Goal: Task Accomplishment & Management: Use online tool/utility

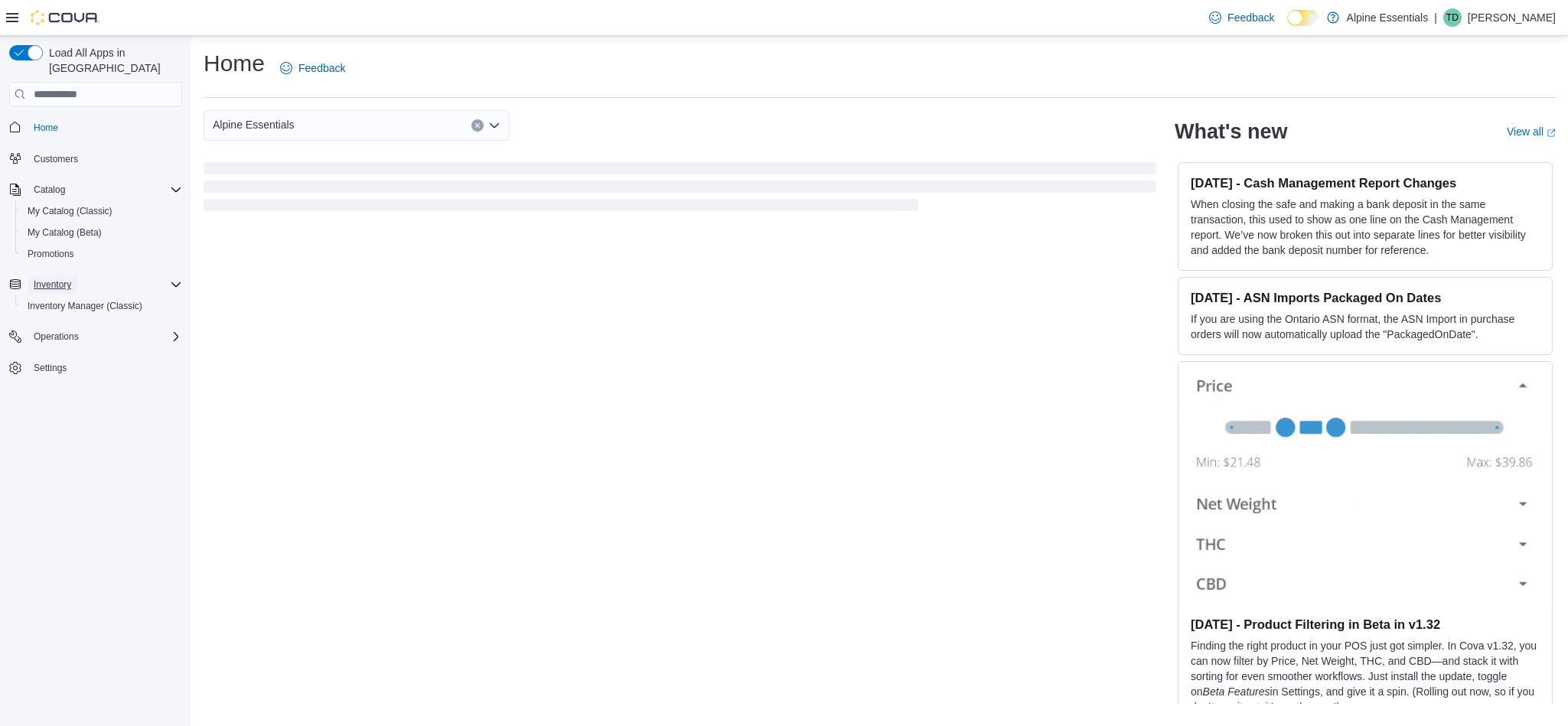
click at [53, 278] on span "Inventory" at bounding box center [52, 285] width 38 height 12
click at [46, 278] on span "Inventory" at bounding box center [52, 285] width 38 height 12
click at [78, 300] on span "Inventory Manager (Classic)" at bounding box center [84, 306] width 115 height 12
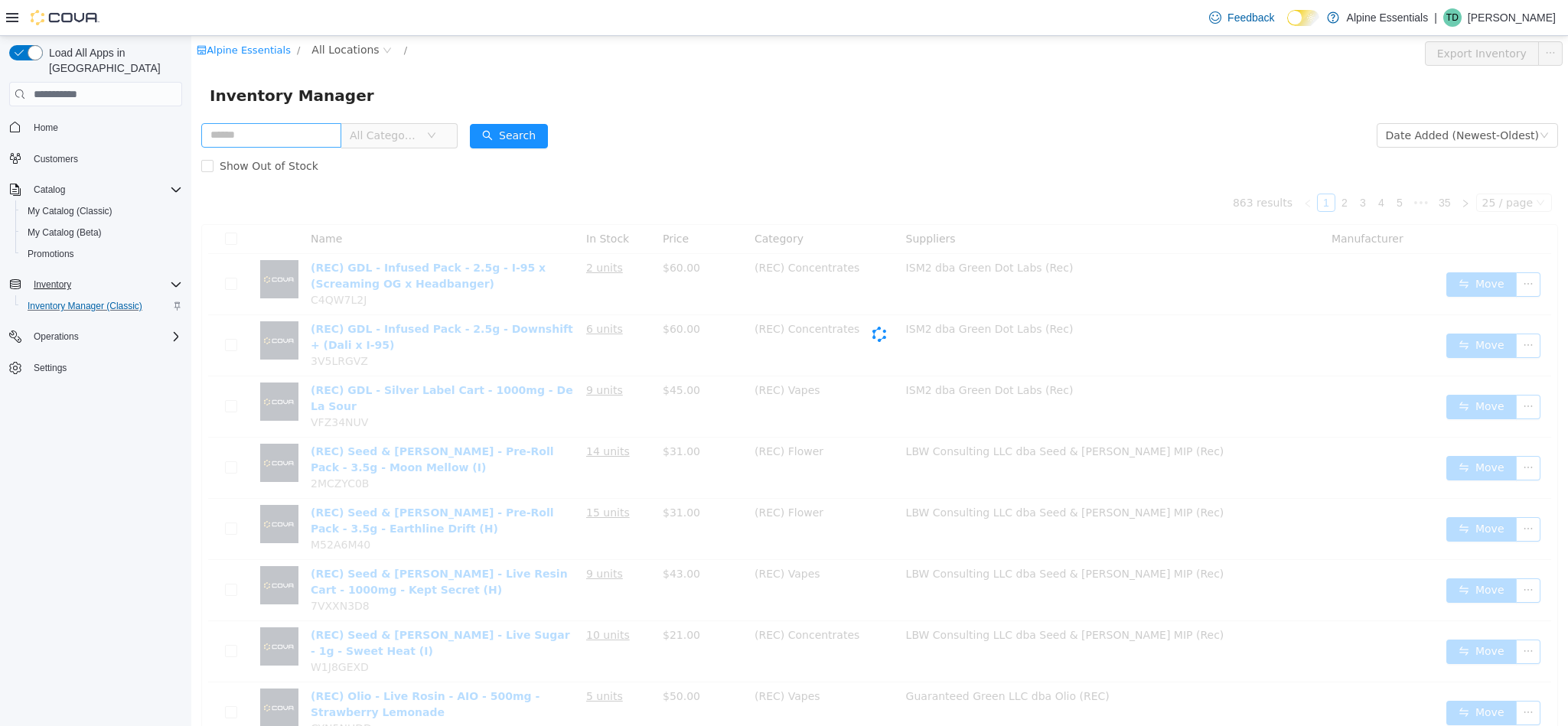
click at [259, 134] on input "text" at bounding box center [272, 136] width 140 height 25
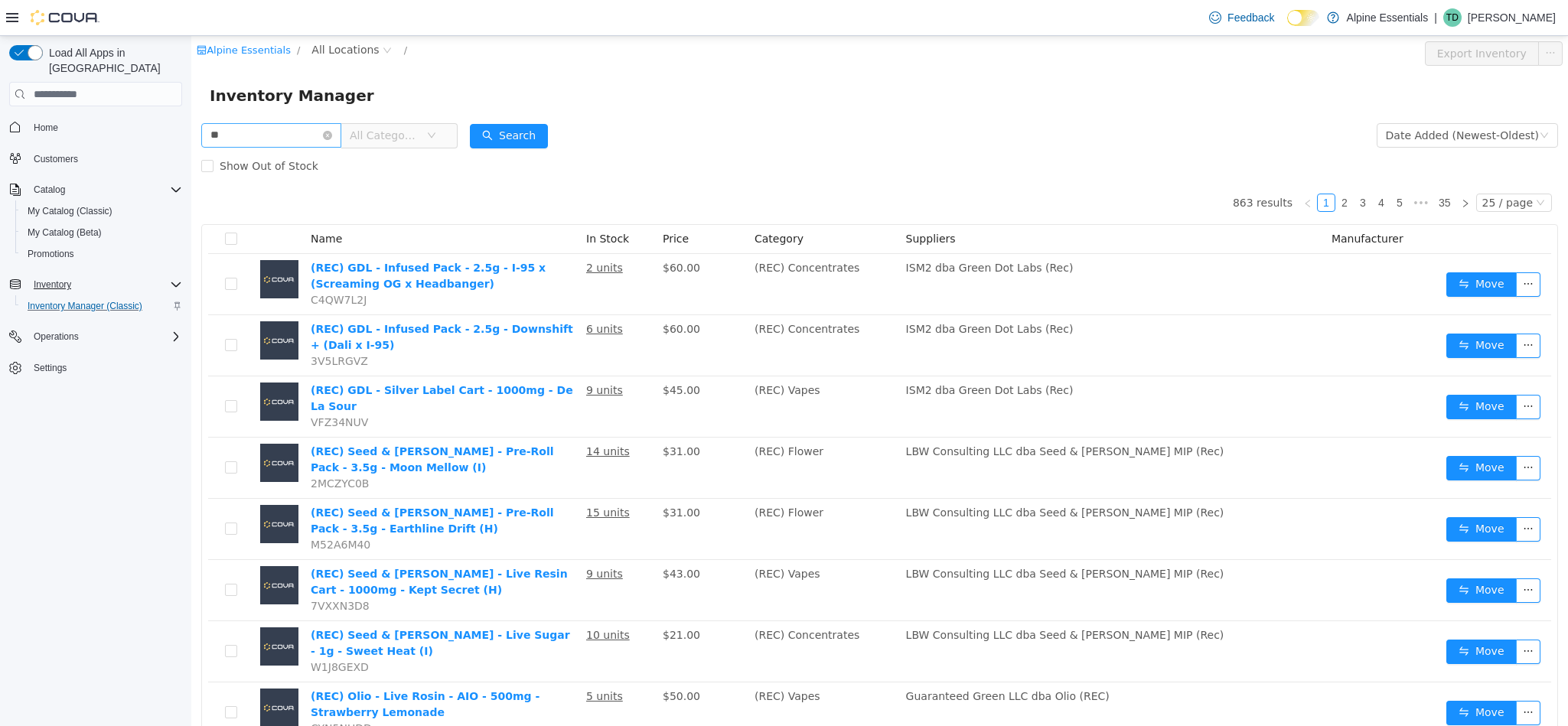
type input "*"
type input "*********"
click at [541, 127] on button "Search" at bounding box center [508, 137] width 78 height 25
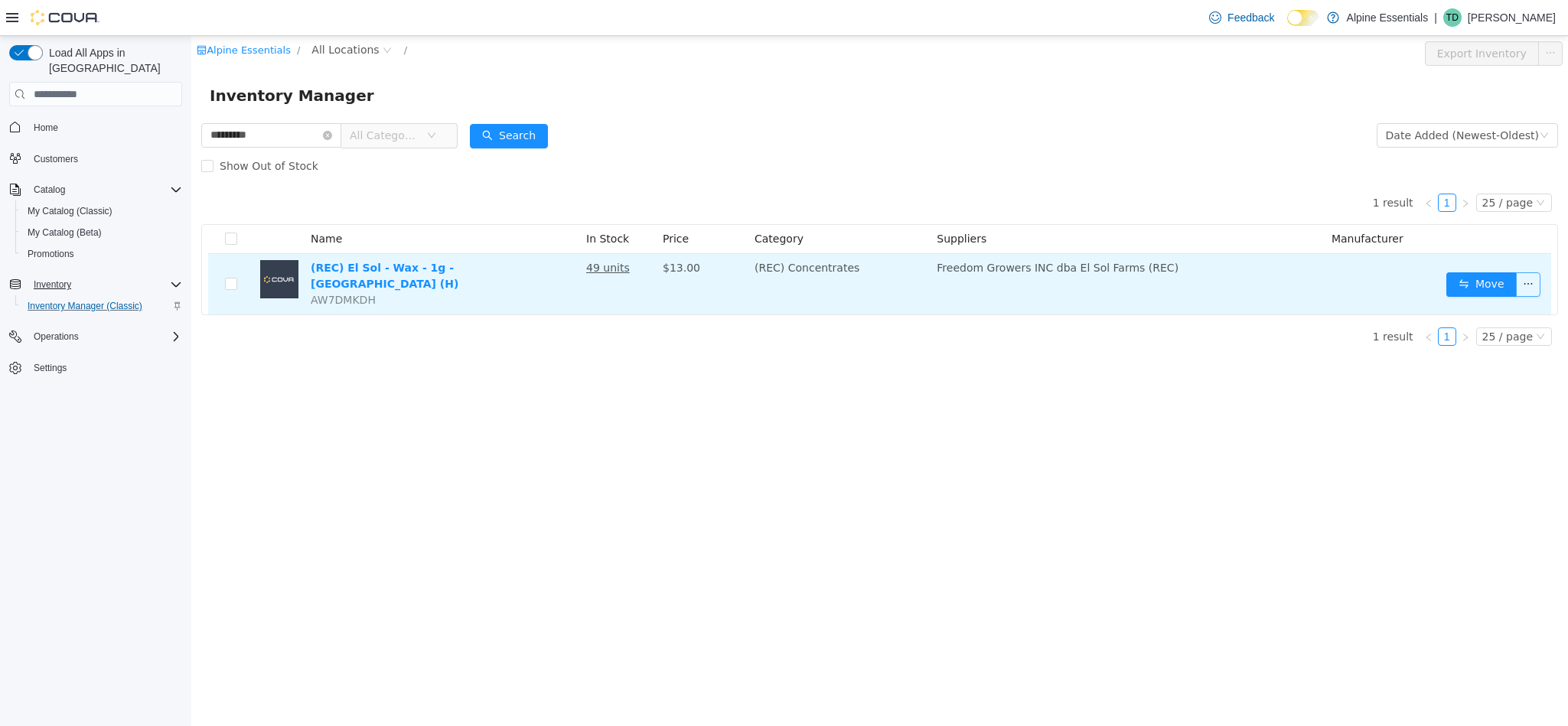
click at [1527, 272] on button "button" at bounding box center [1528, 285] width 25 height 25
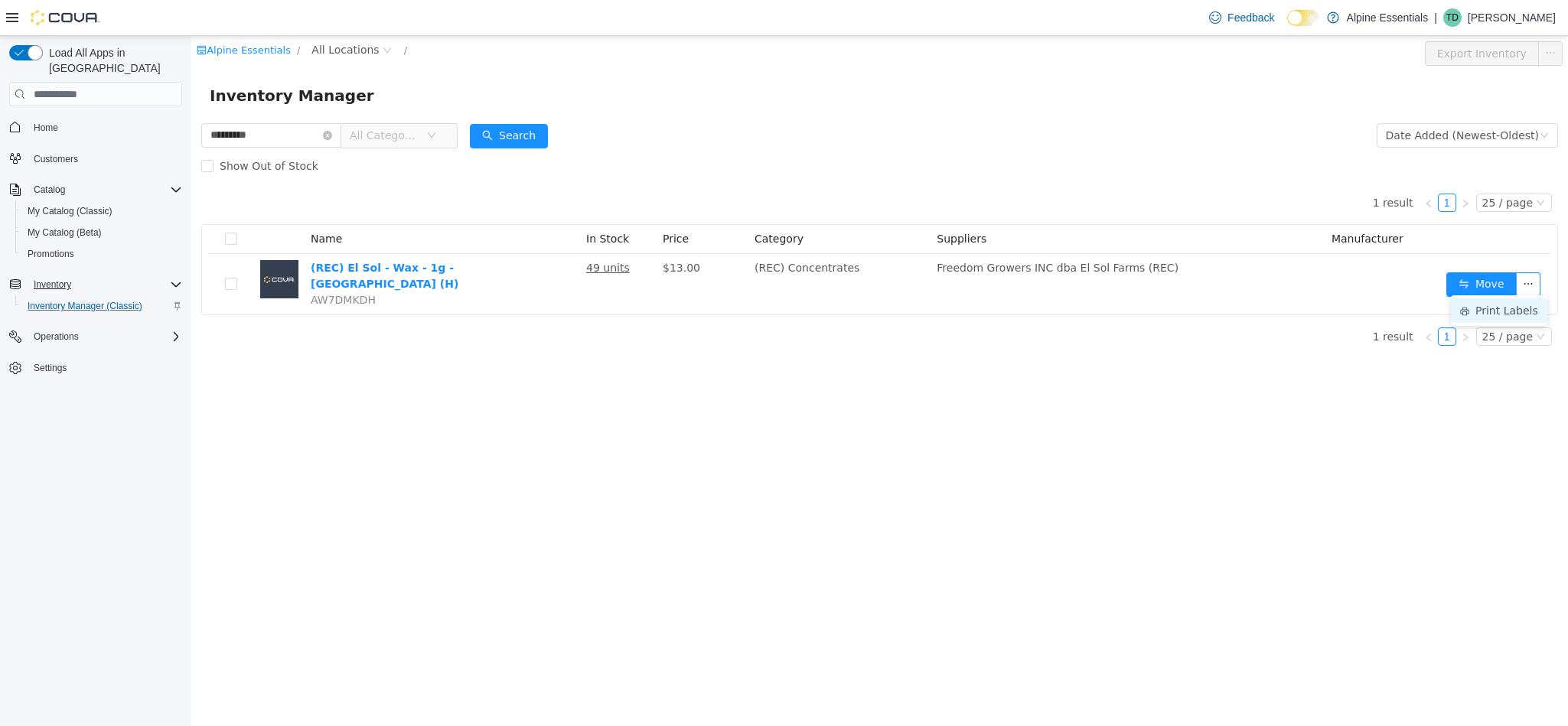
click at [1504, 306] on li "Print Labels" at bounding box center [1499, 311] width 96 height 25
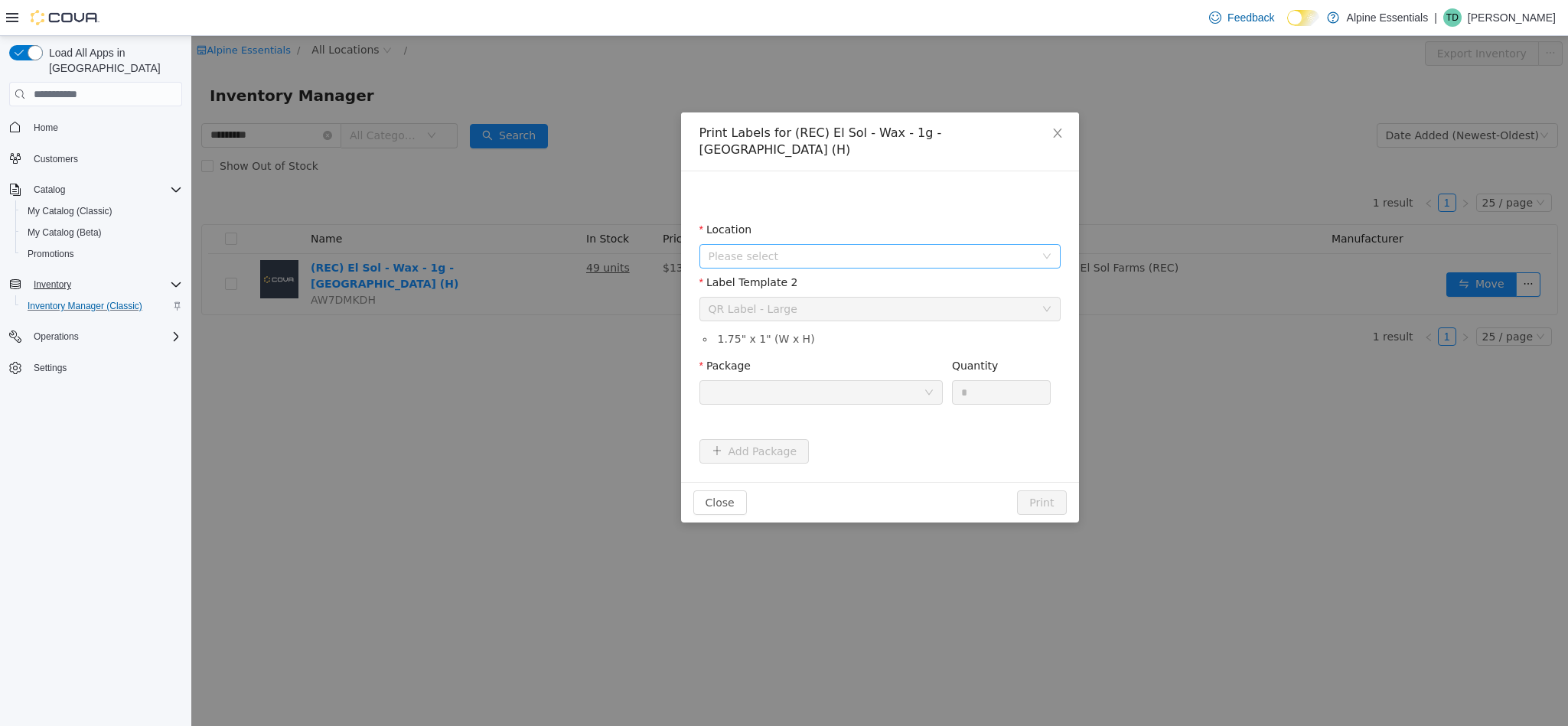
click at [765, 249] on span "Please select" at bounding box center [872, 256] width 326 height 15
click at [762, 320] on span "[STREET_ADDRESS]" at bounding box center [790, 324] width 106 height 12
click at [770, 389] on div "Package" at bounding box center [821, 384] width 244 height 53
click at [760, 381] on div at bounding box center [816, 392] width 215 height 23
click at [759, 430] on strong "1A4000B000269FB000064370" at bounding box center [798, 431] width 181 height 12
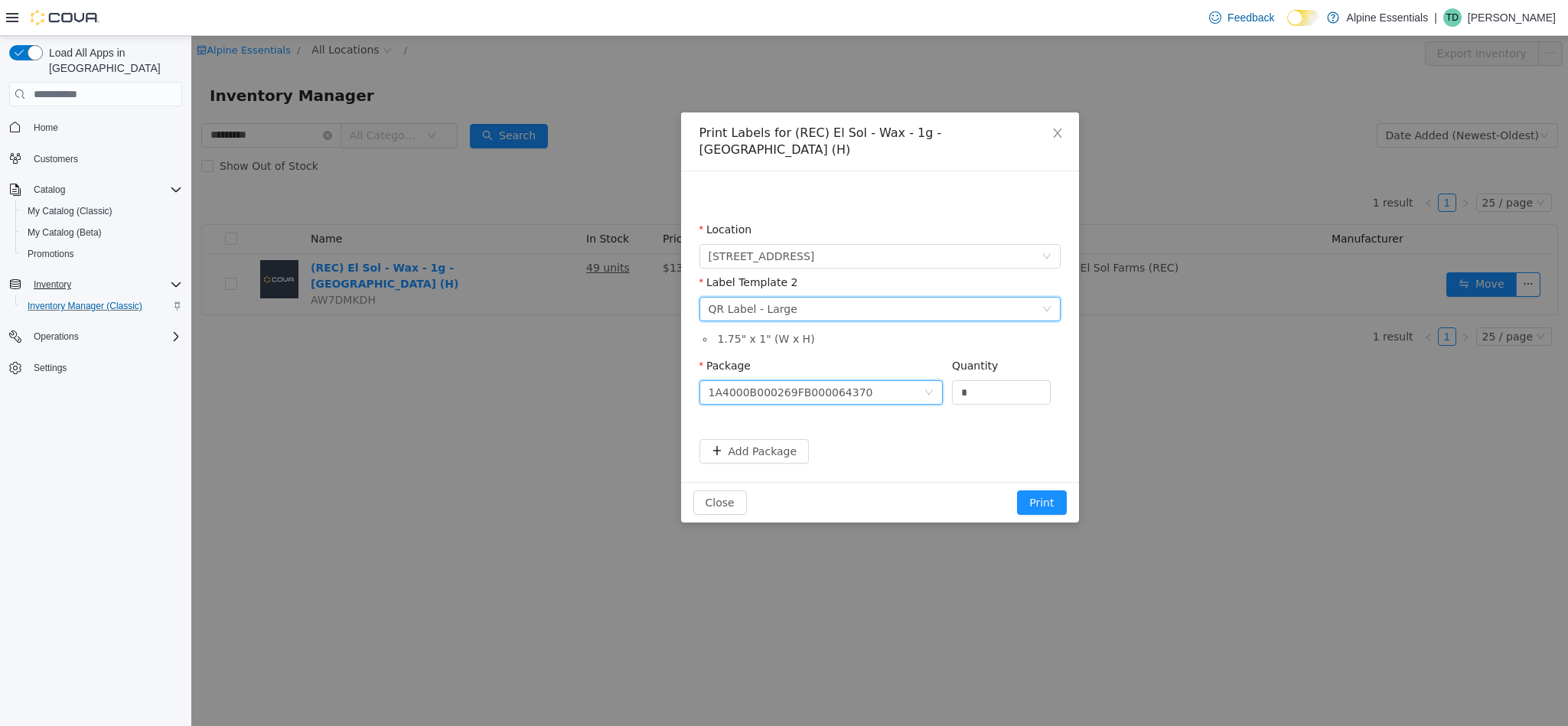
click at [925, 298] on div "Please select a label template QR Label - Large" at bounding box center [875, 309] width 333 height 23
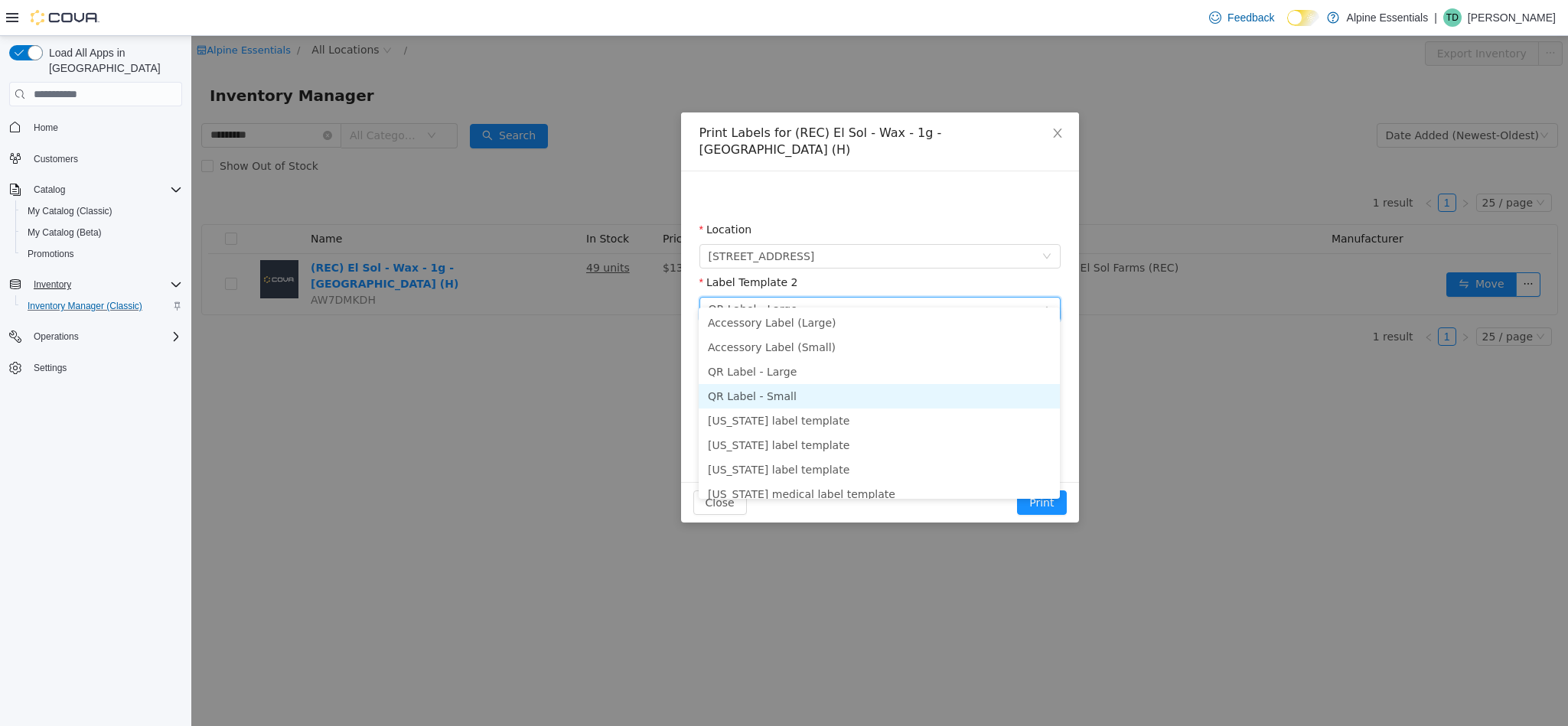
click at [773, 396] on li "QR Label - Small" at bounding box center [879, 396] width 361 height 25
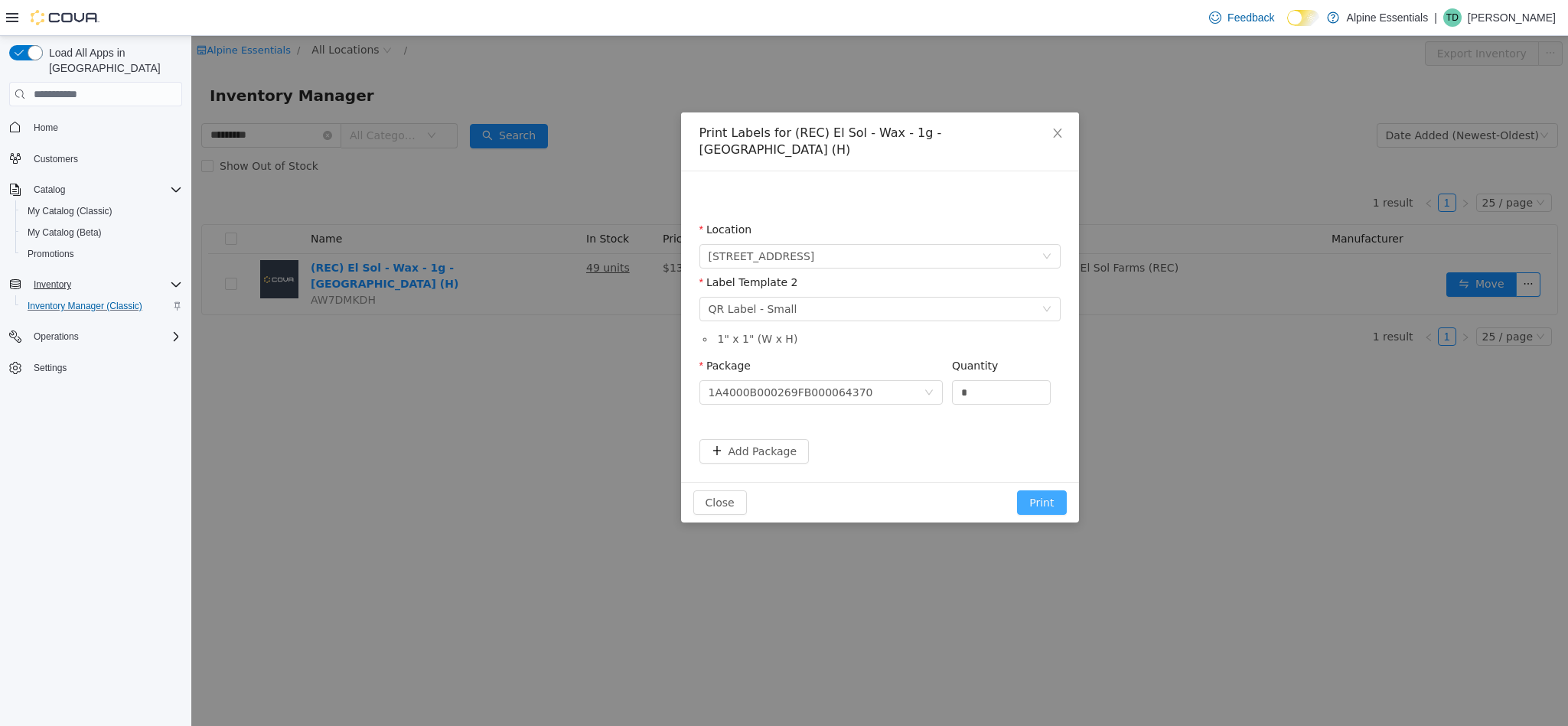
click at [1036, 490] on button "Print" at bounding box center [1042, 503] width 49 height 25
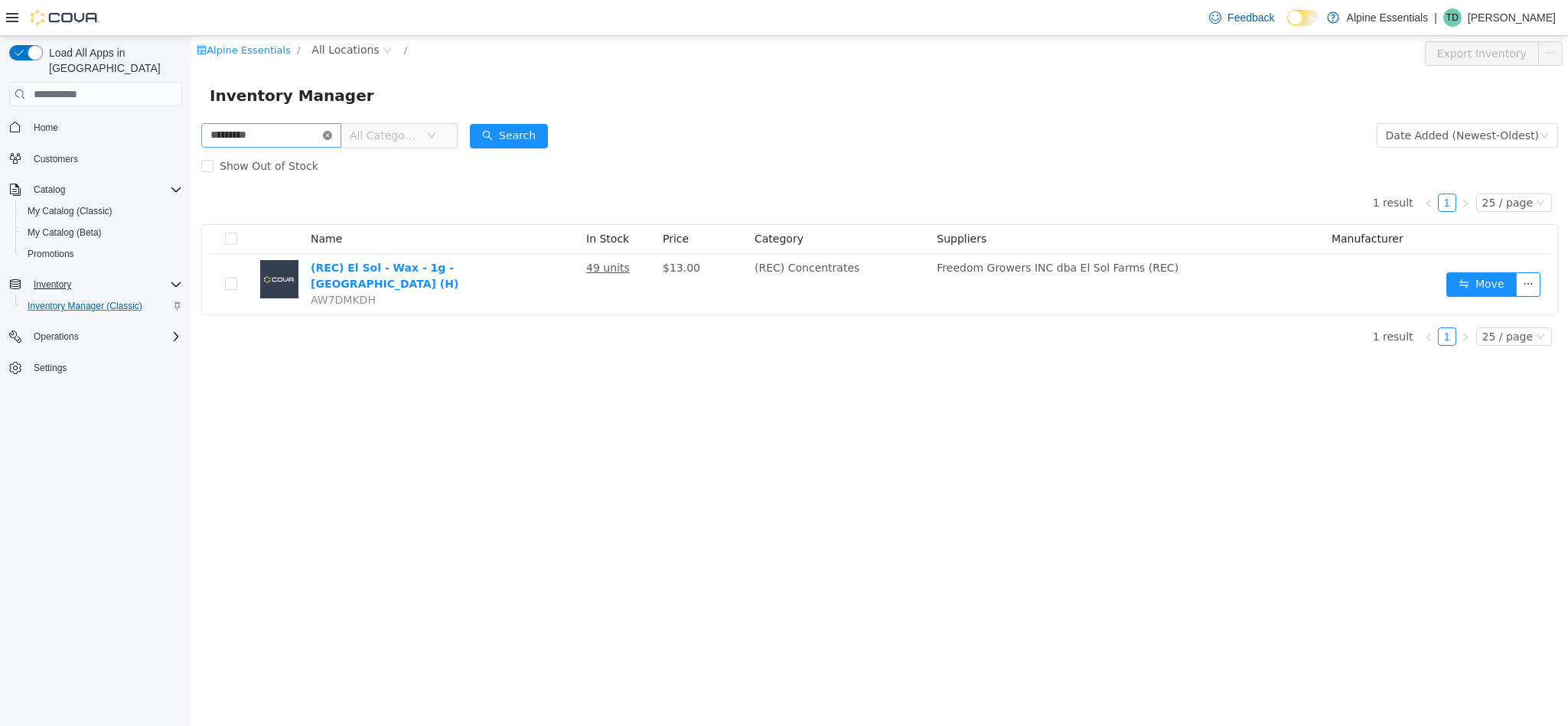
click at [332, 136] on icon "icon: close-circle" at bounding box center [328, 135] width 9 height 9
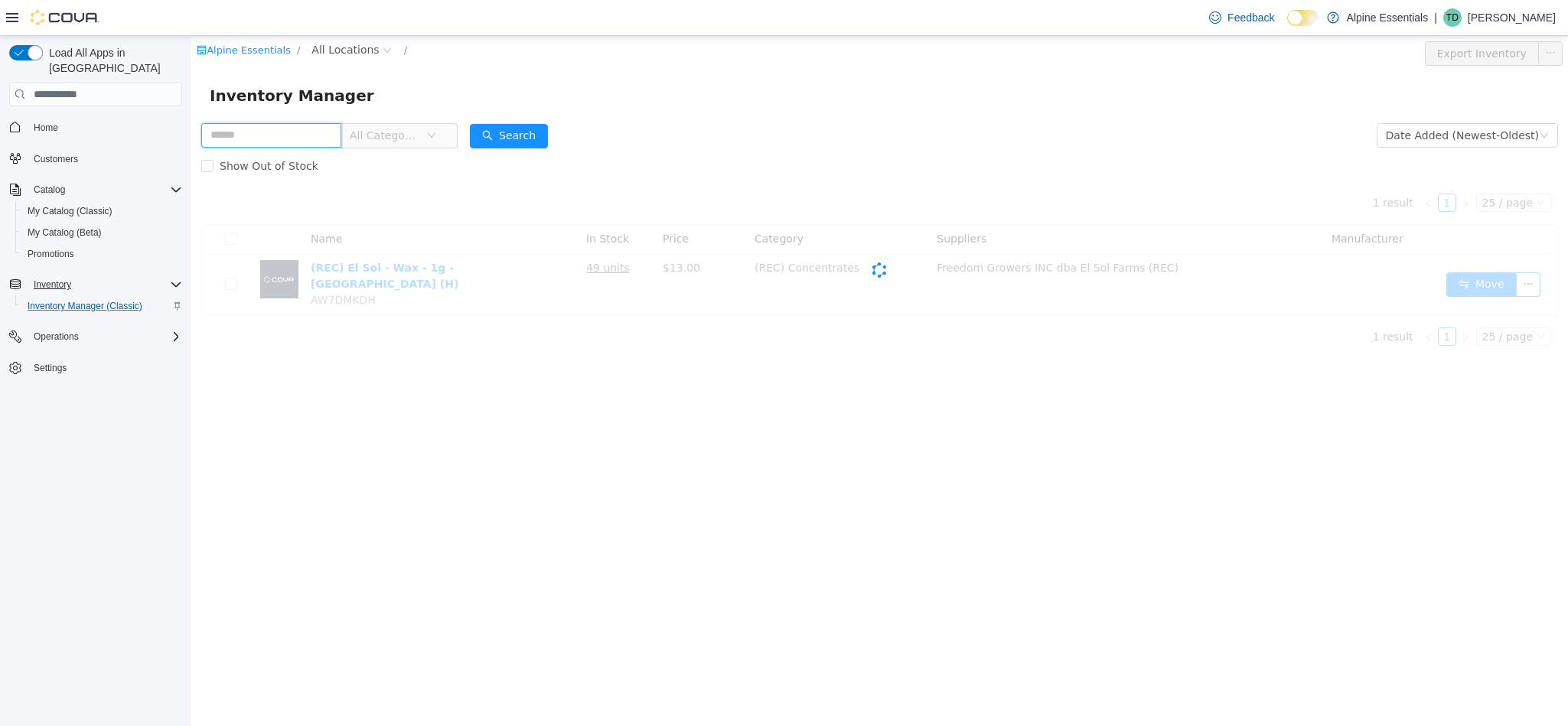
click at [311, 138] on input "text" at bounding box center [272, 136] width 140 height 25
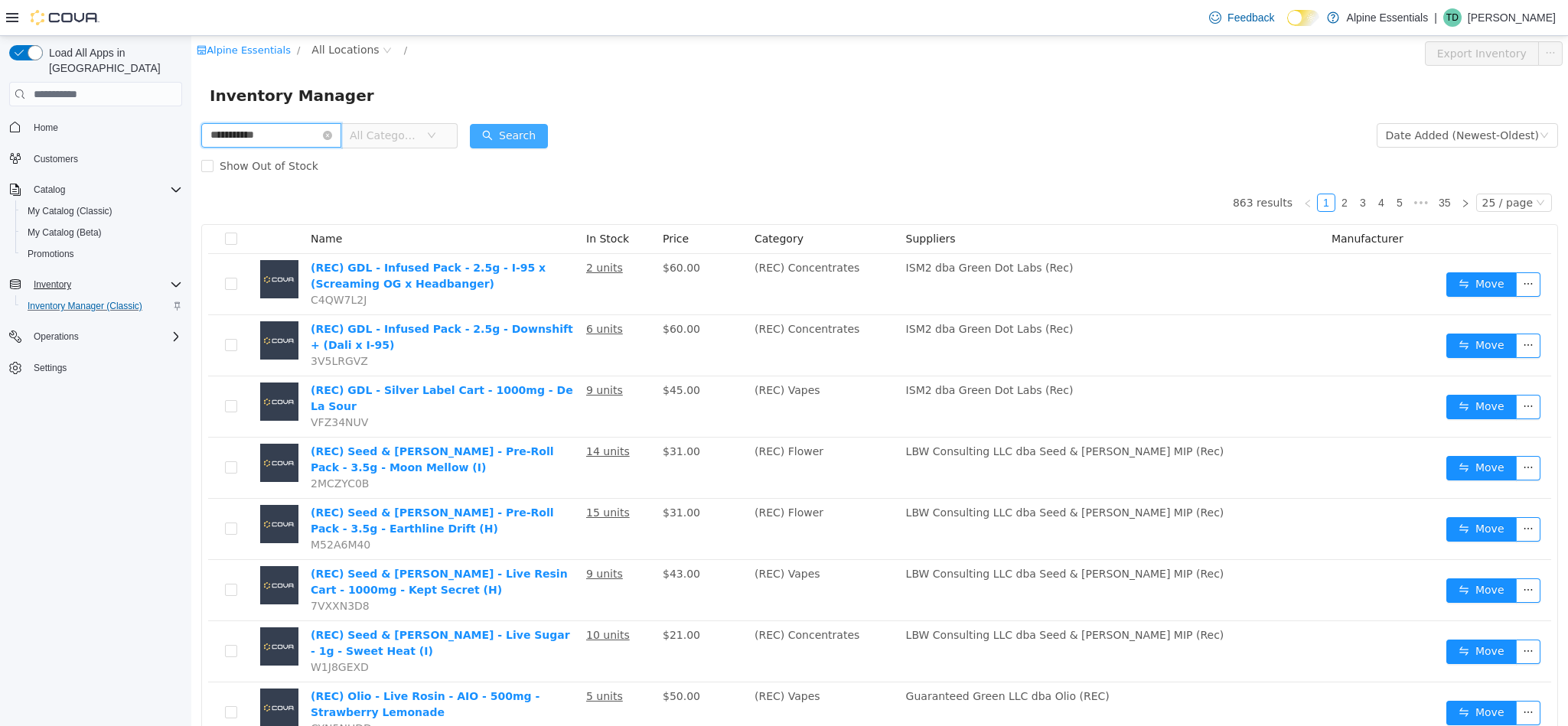
type input "**********"
click at [547, 137] on button "Search" at bounding box center [508, 137] width 78 height 25
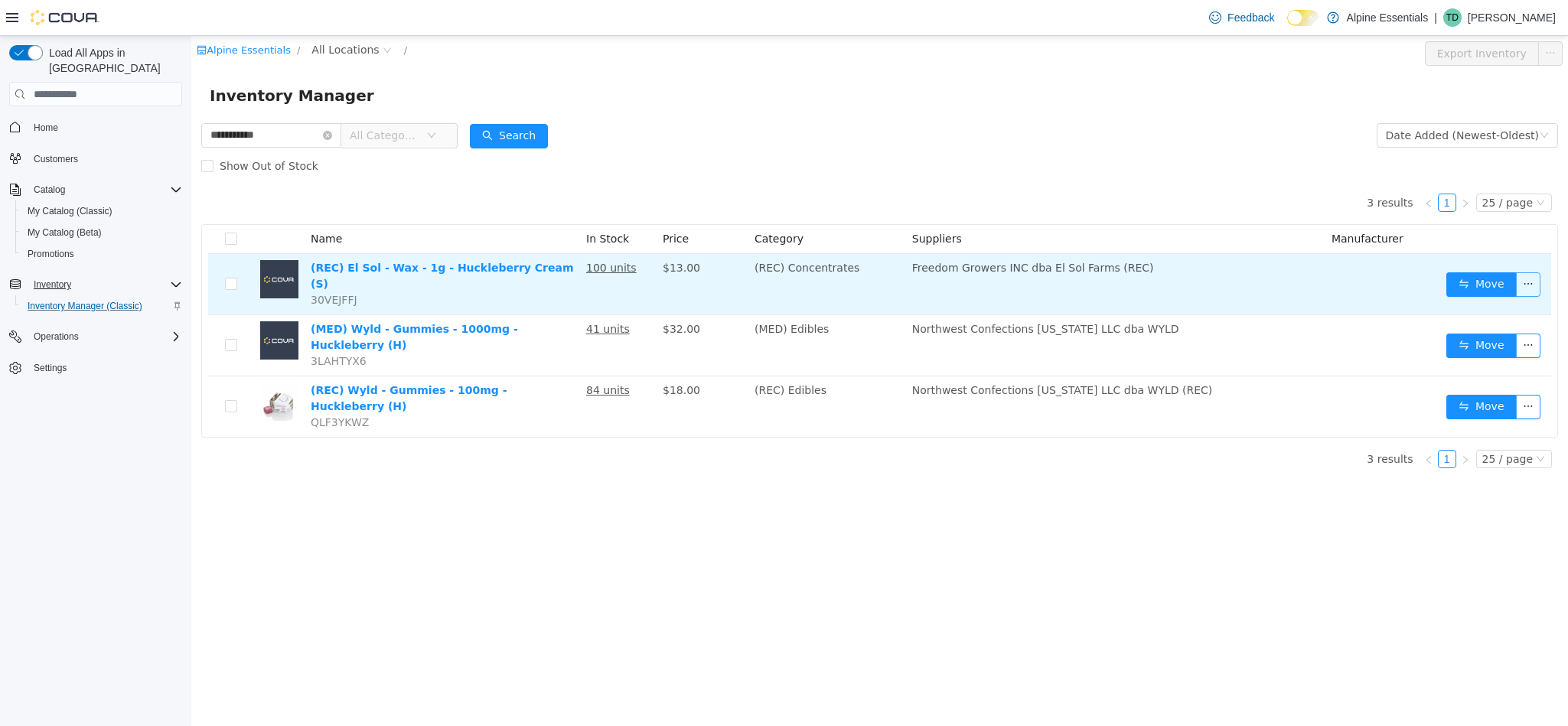
click at [1529, 283] on button "button" at bounding box center [1528, 285] width 25 height 25
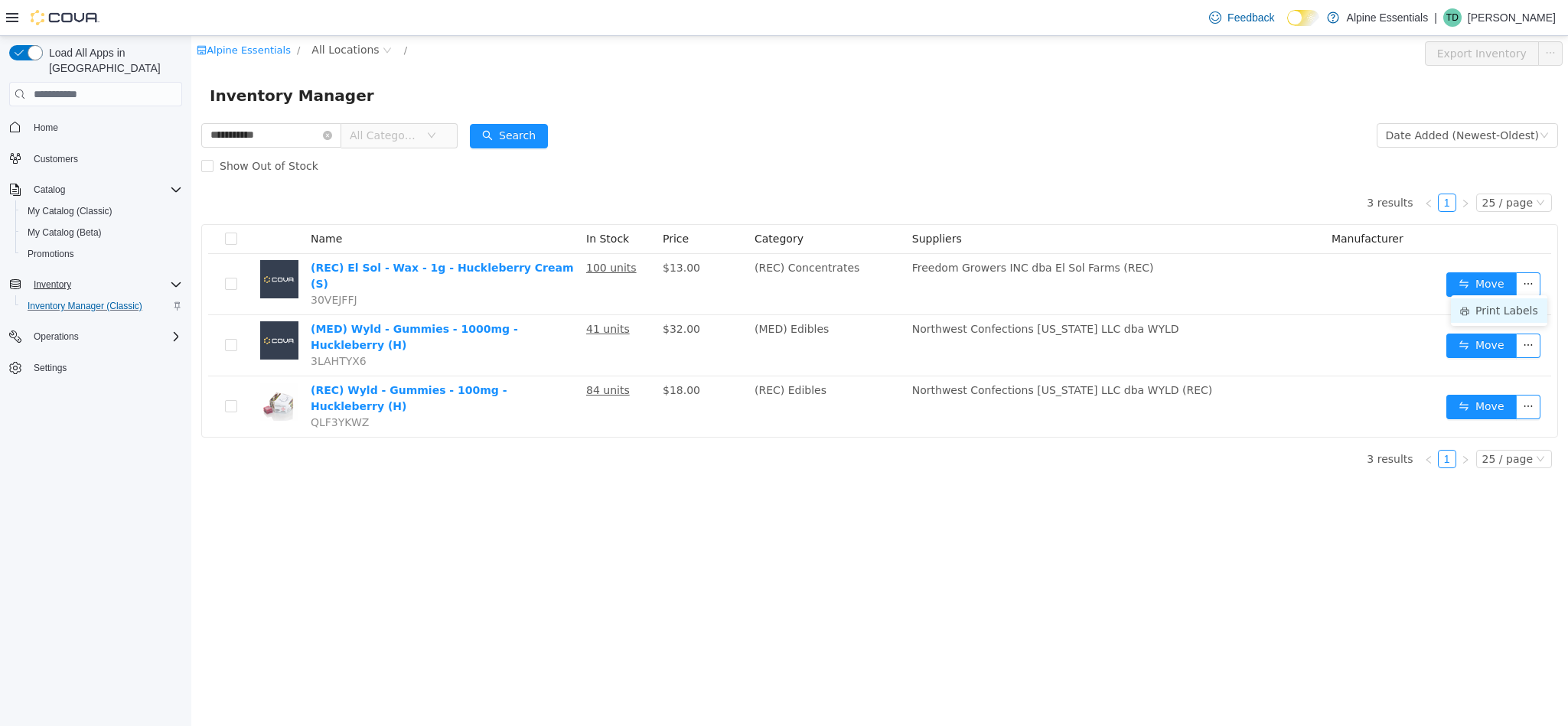
click at [1501, 309] on li "Print Labels" at bounding box center [1499, 311] width 96 height 25
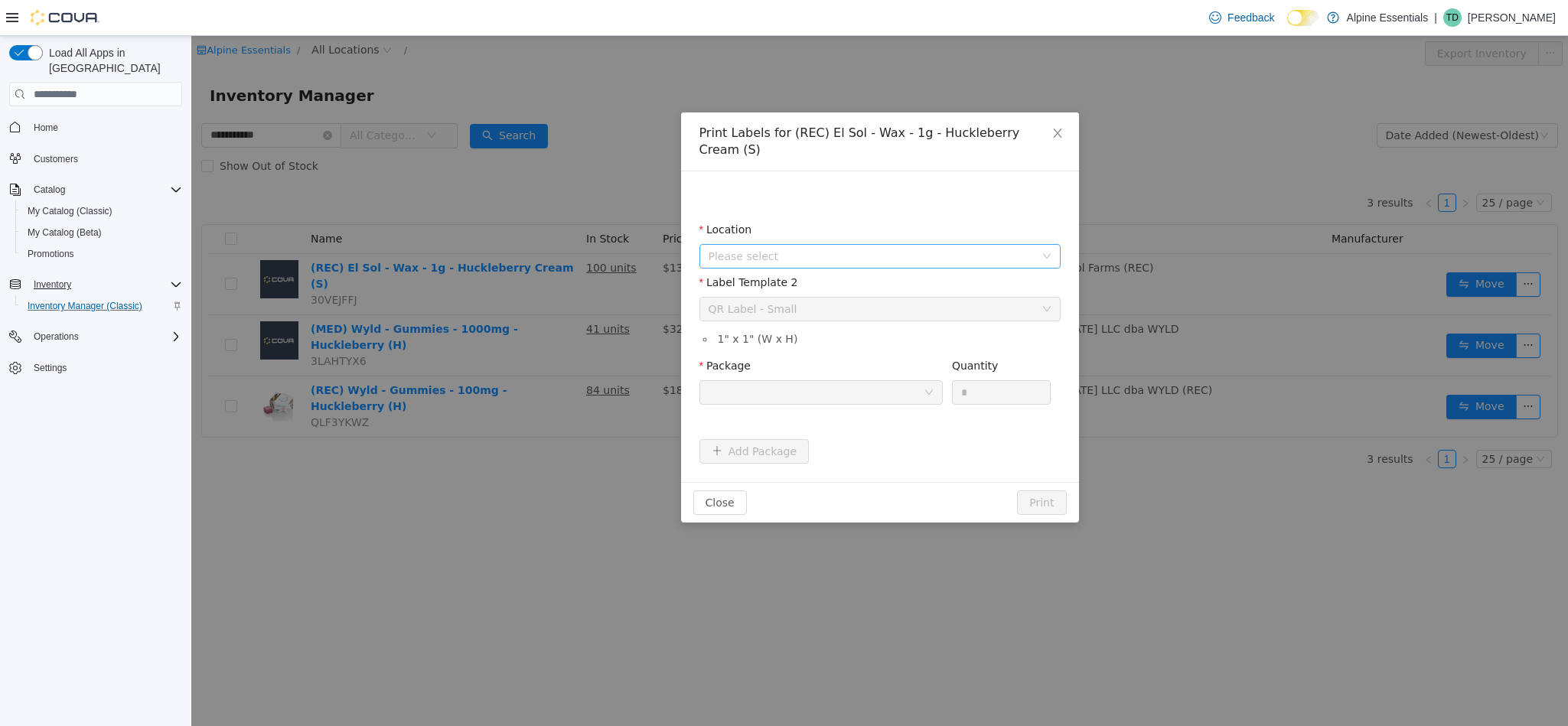
click at [962, 249] on span "Please select" at bounding box center [872, 256] width 326 height 15
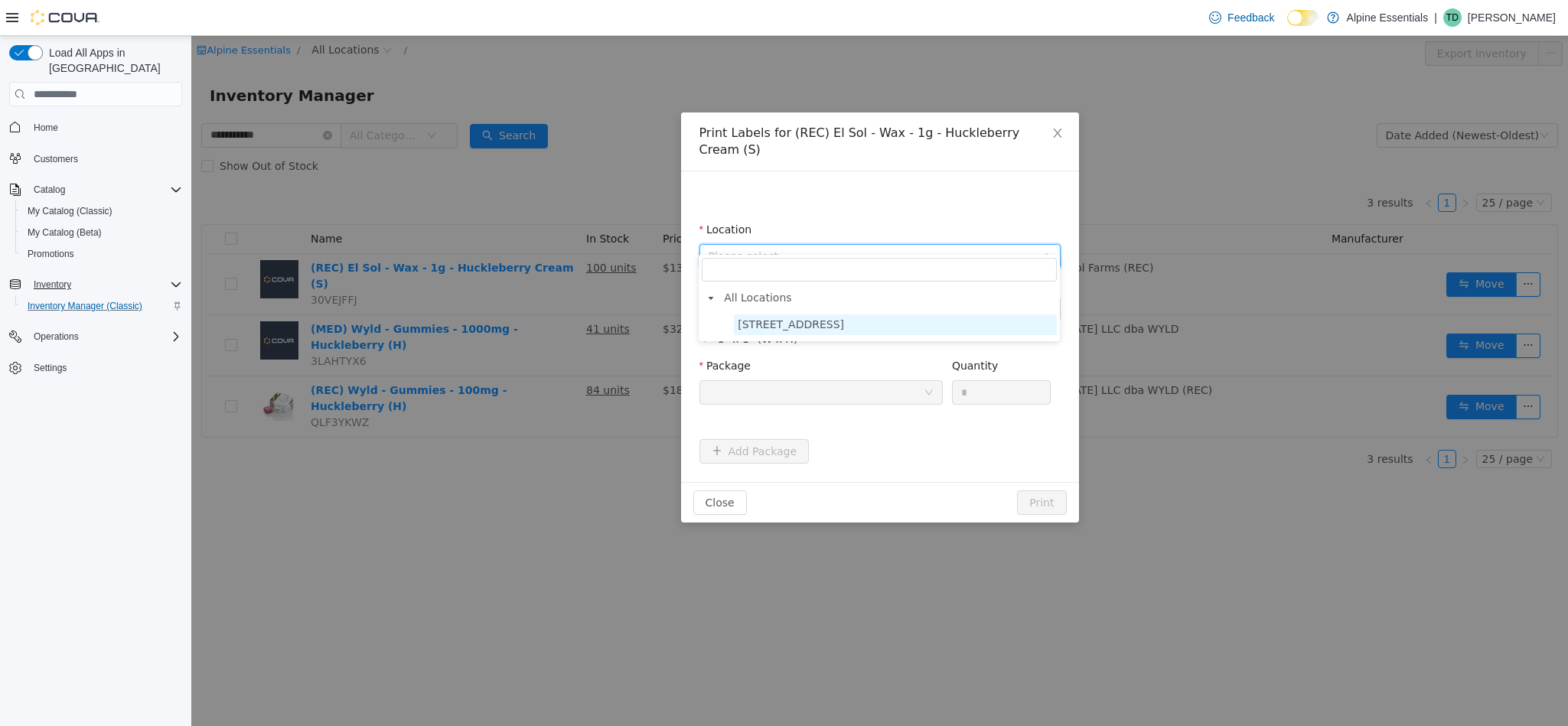
click at [833, 318] on span "[STREET_ADDRESS]" at bounding box center [790, 324] width 106 height 12
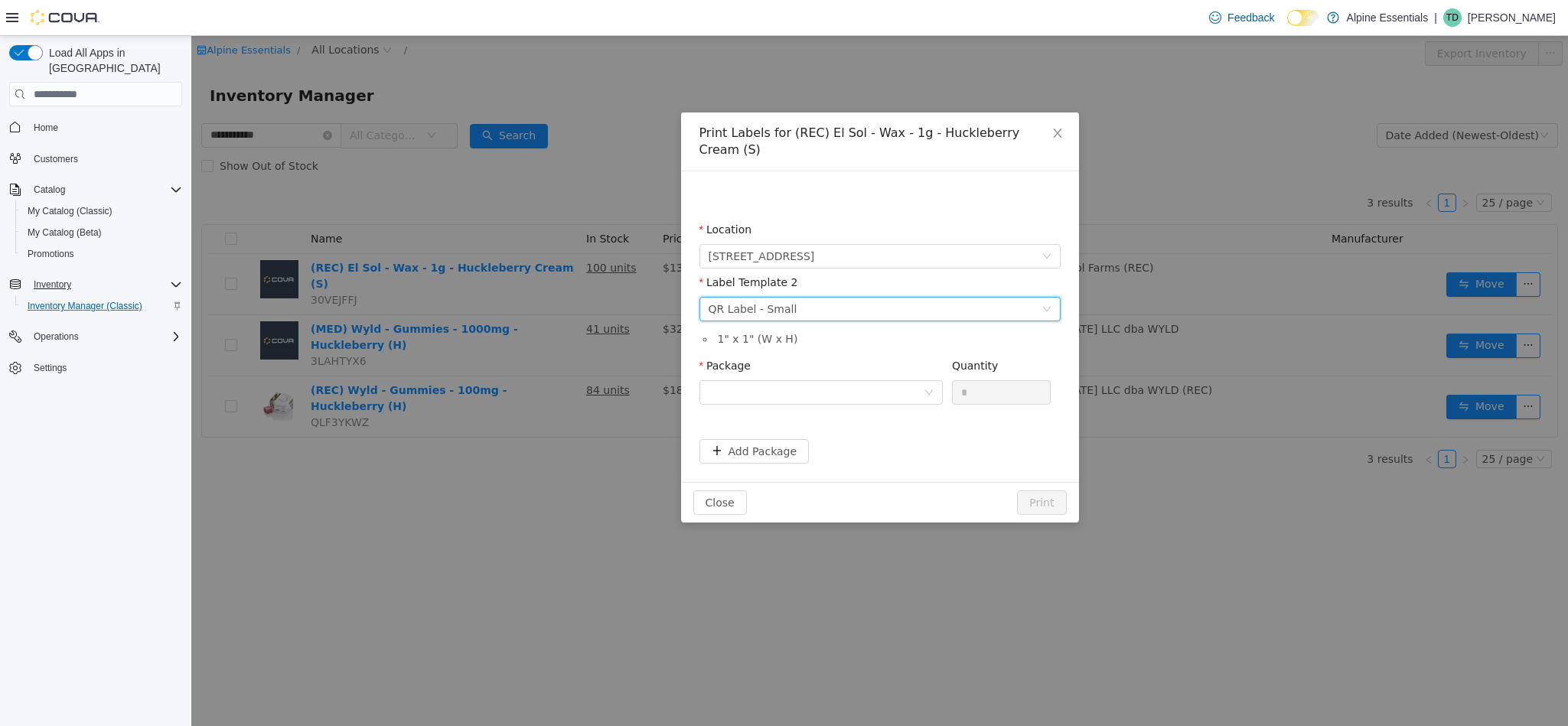
click at [807, 298] on div "Please select a label template QR Label - Small" at bounding box center [875, 309] width 333 height 23
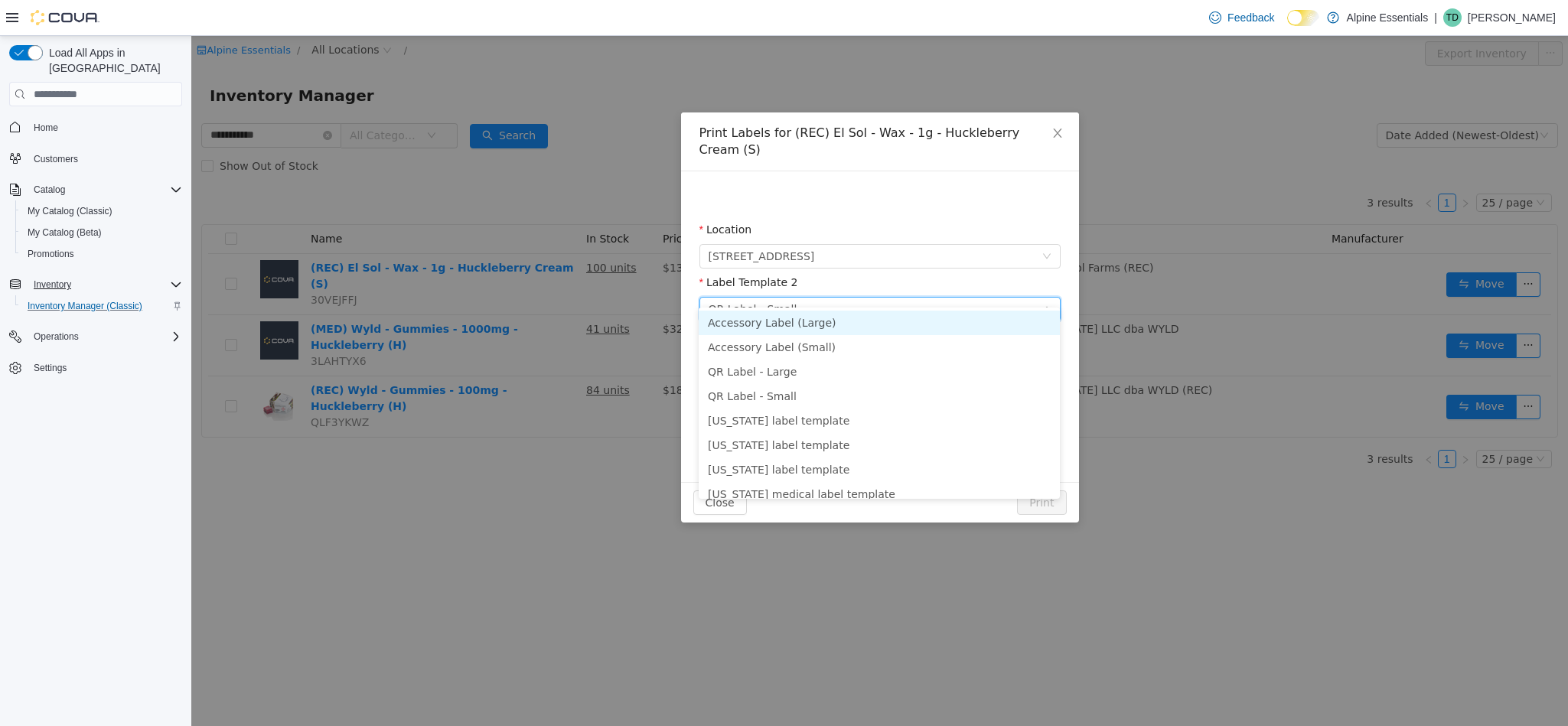
click at [807, 298] on div "Please select a label template QR Label - Small" at bounding box center [875, 309] width 333 height 23
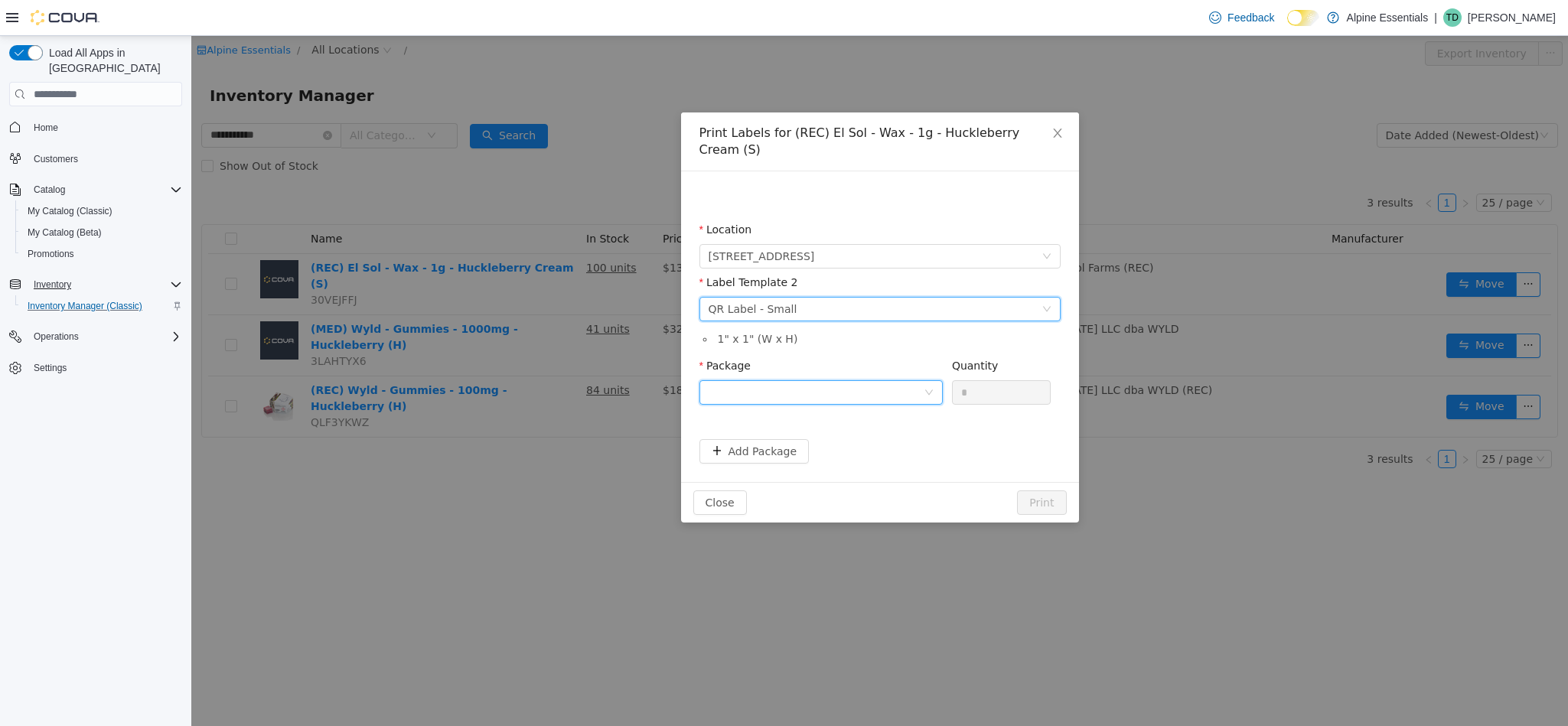
click at [788, 381] on div at bounding box center [816, 392] width 215 height 23
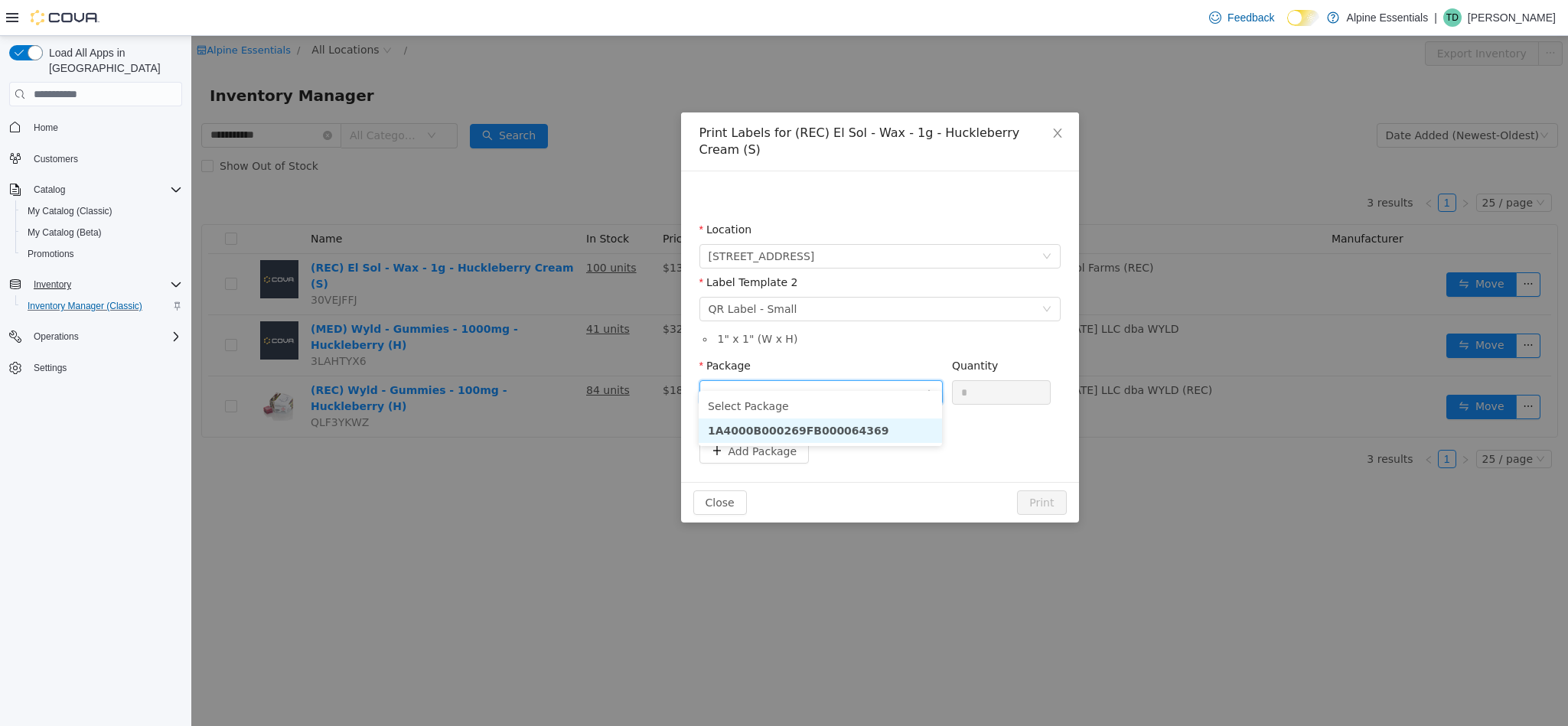
click at [788, 431] on strong "1A4000B000269FB000064369" at bounding box center [798, 431] width 181 height 12
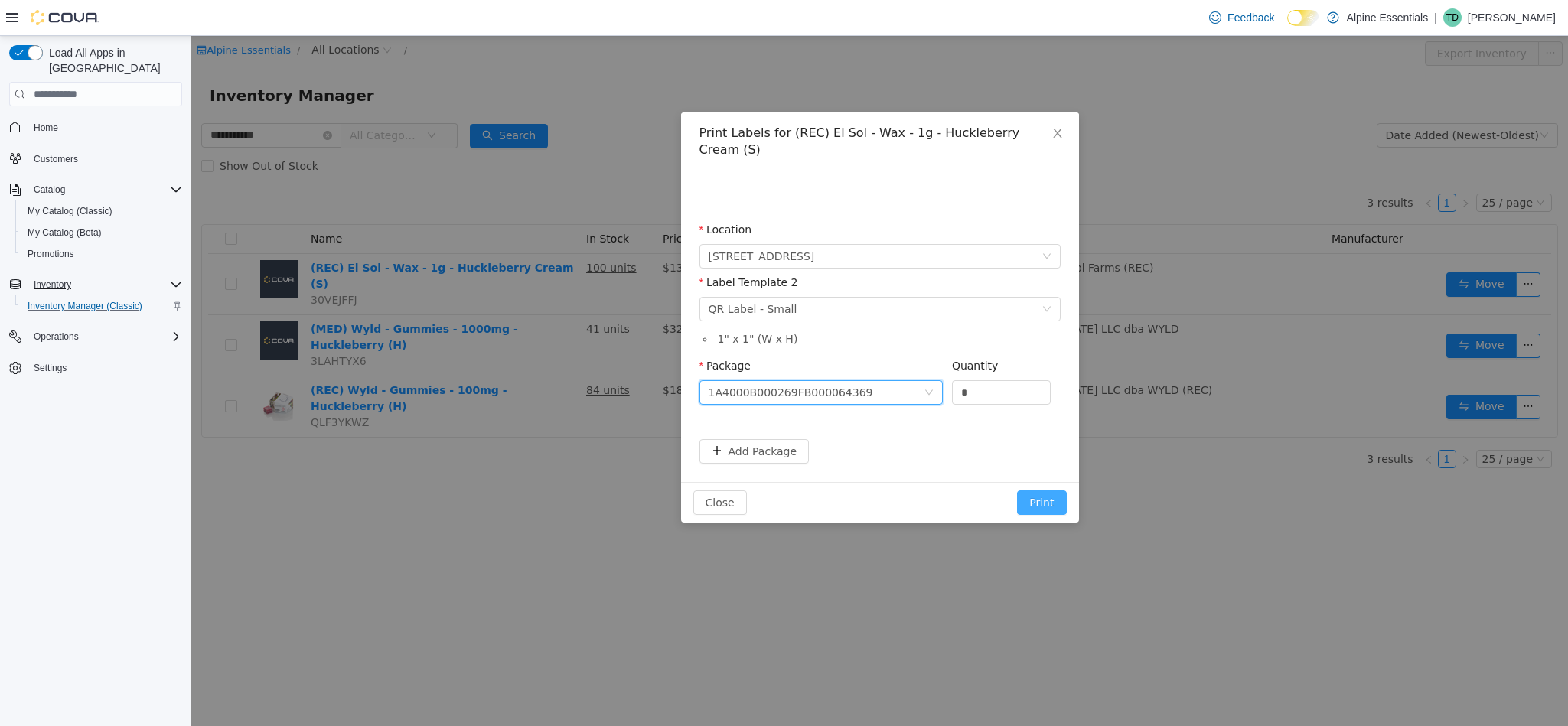
click at [1045, 490] on button "Print" at bounding box center [1042, 503] width 49 height 25
